Goal: Information Seeking & Learning: Learn about a topic

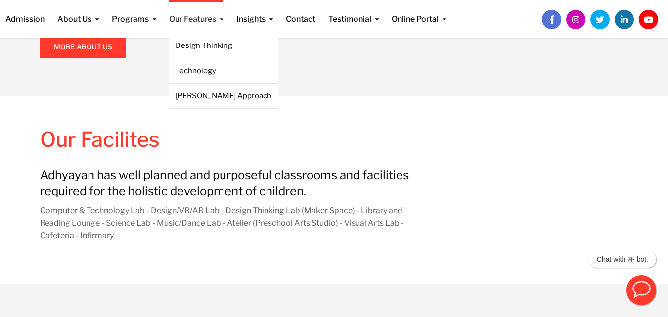
scroll to position [813, 0]
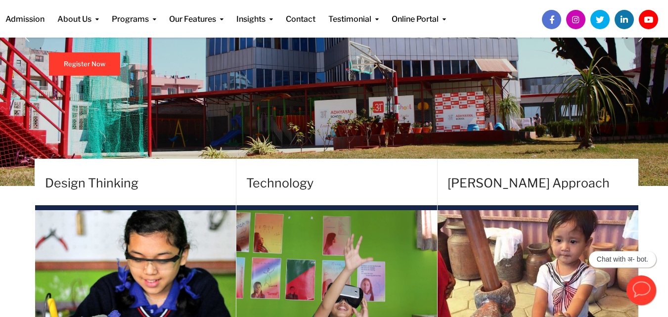
scroll to position [198, 0]
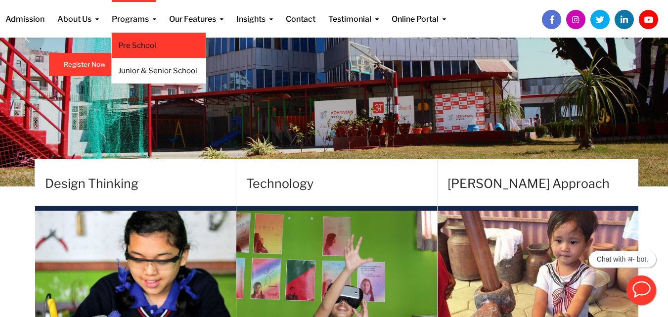
click at [139, 45] on link "Pre School" at bounding box center [158, 45] width 81 height 11
